Goal: Navigation & Orientation: Find specific page/section

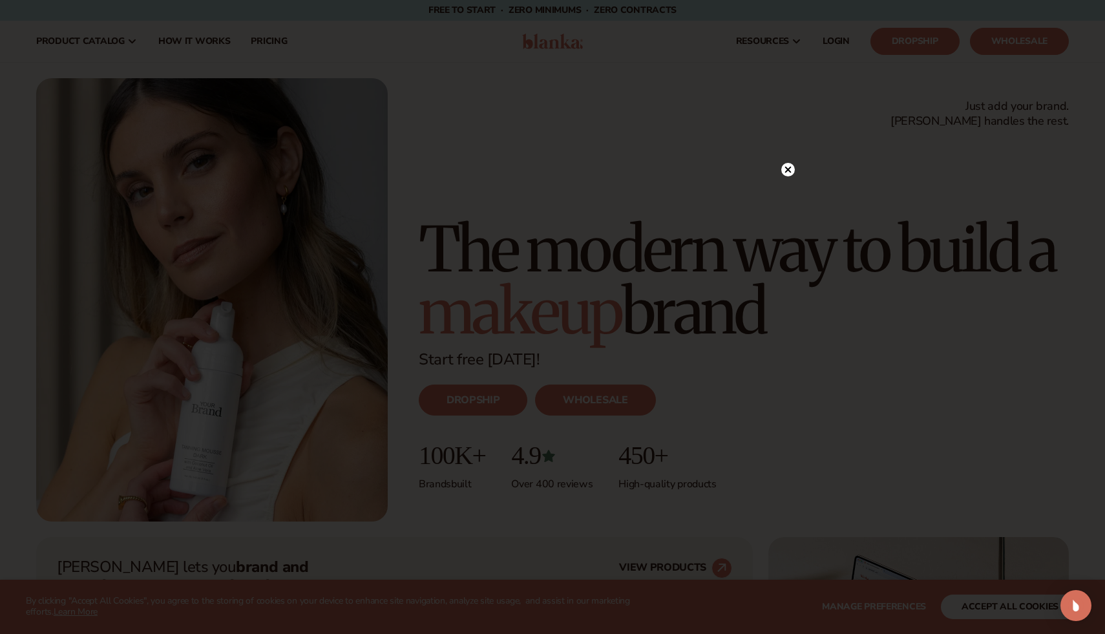
click at [795, 175] on div at bounding box center [552, 317] width 1105 height 634
click at [788, 172] on circle at bounding box center [788, 170] width 14 height 14
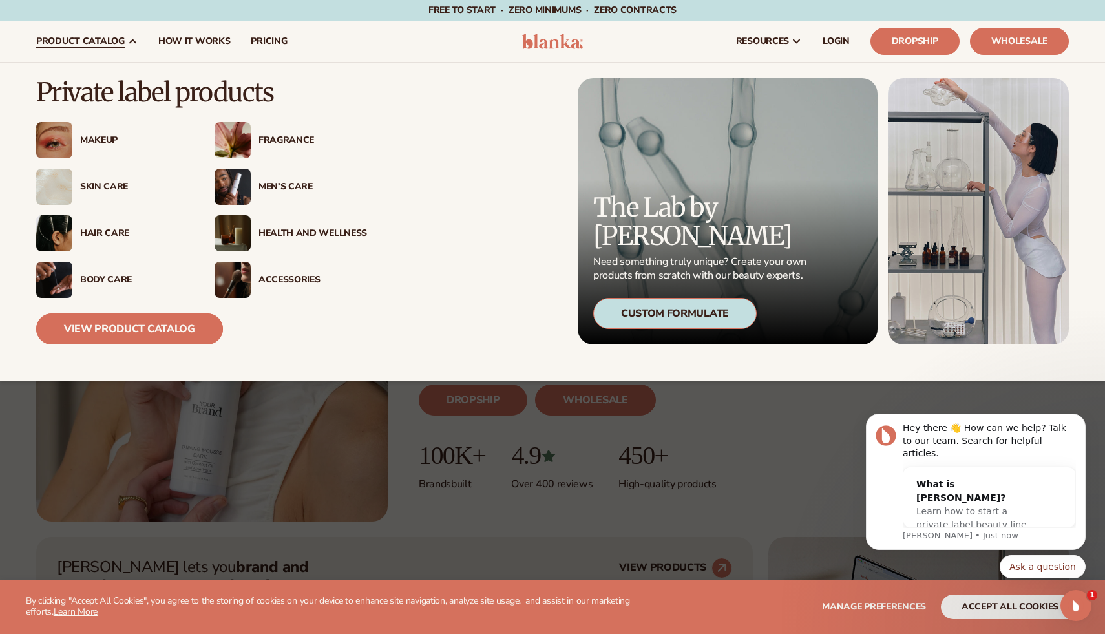
click at [112, 333] on link "View Product Catalog" at bounding box center [129, 328] width 187 height 31
